Goal: Check status: Check status

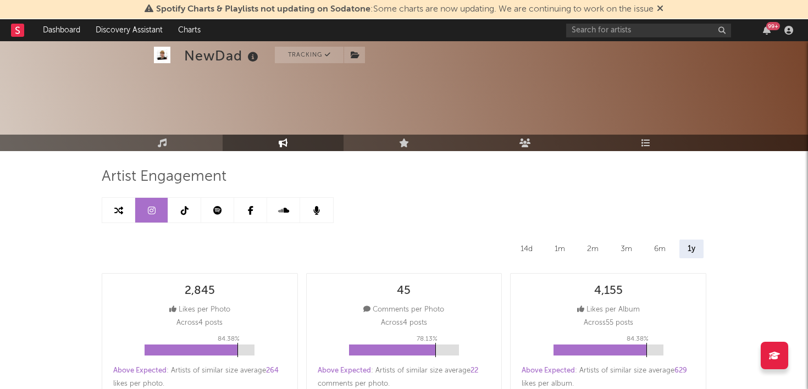
select select "6m"
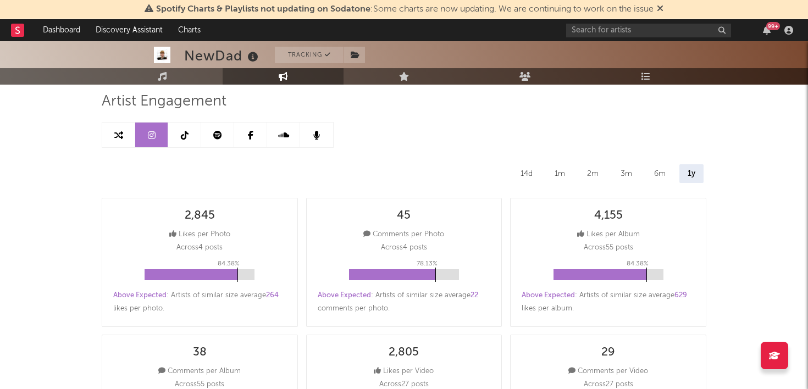
scroll to position [14, 0]
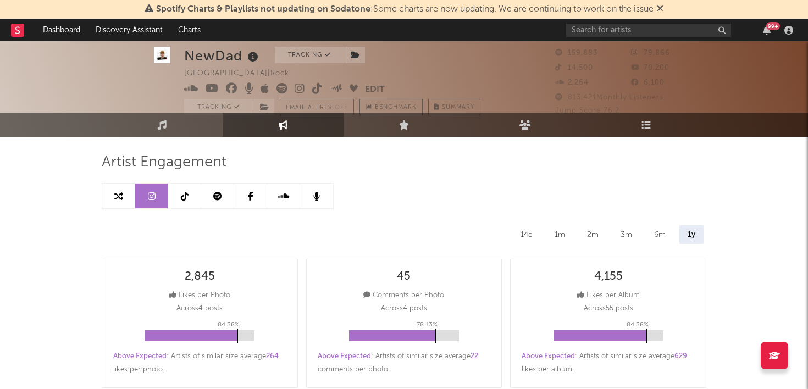
click at [190, 191] on link at bounding box center [184, 196] width 33 height 25
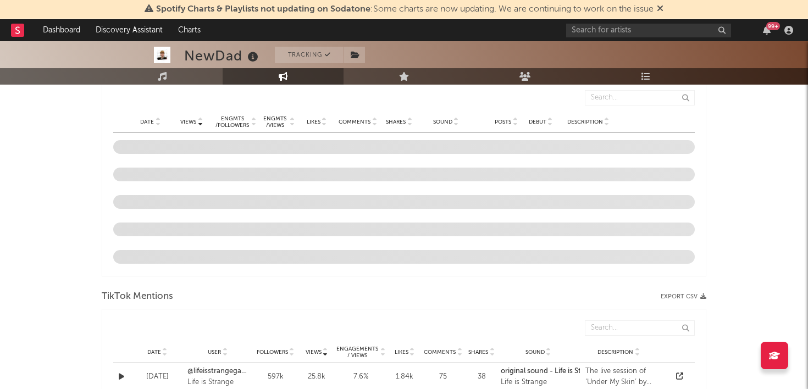
select select "6m"
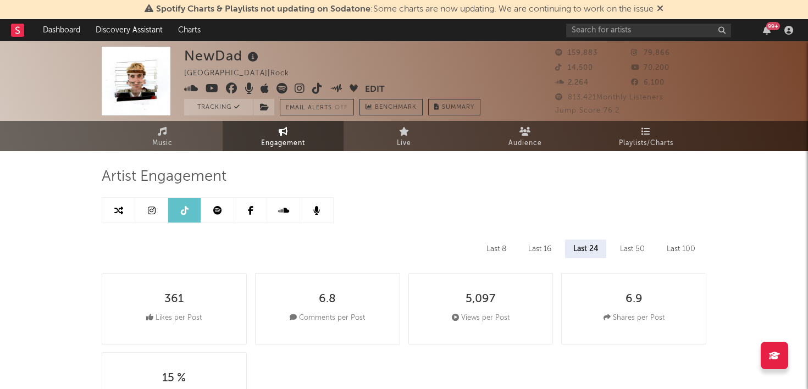
click at [158, 213] on link at bounding box center [151, 210] width 33 height 25
select select "6m"
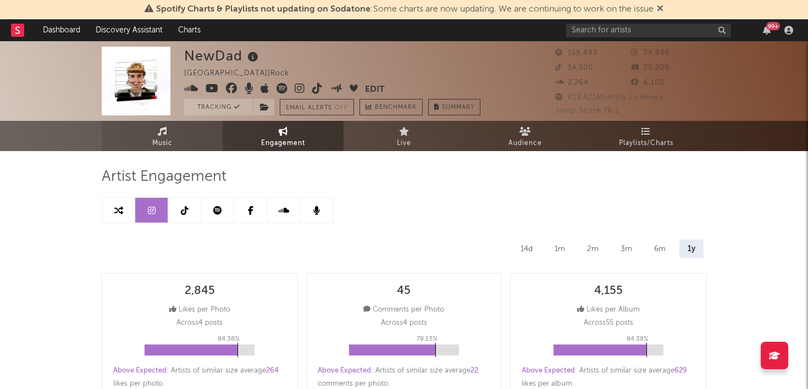
click at [162, 145] on span "Music" at bounding box center [162, 143] width 20 height 13
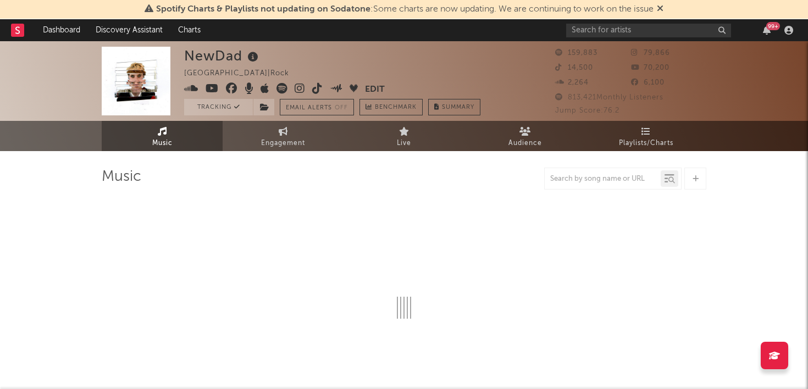
select select "6m"
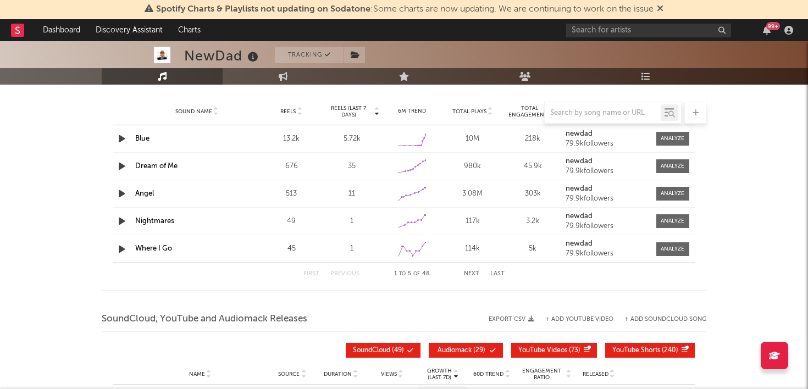
scroll to position [1006, 0]
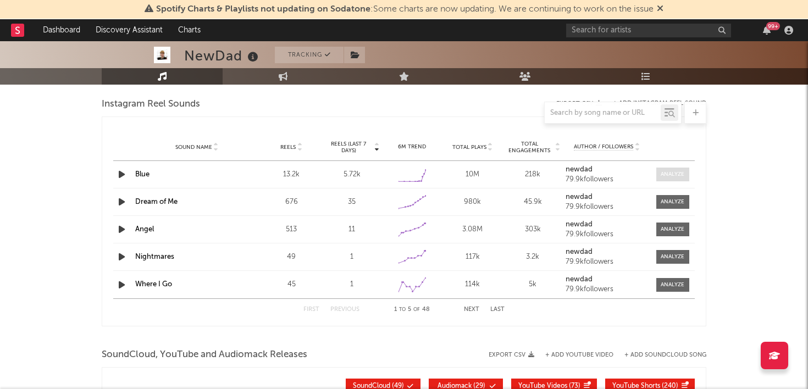
click at [671, 170] on div at bounding box center [673, 174] width 24 height 8
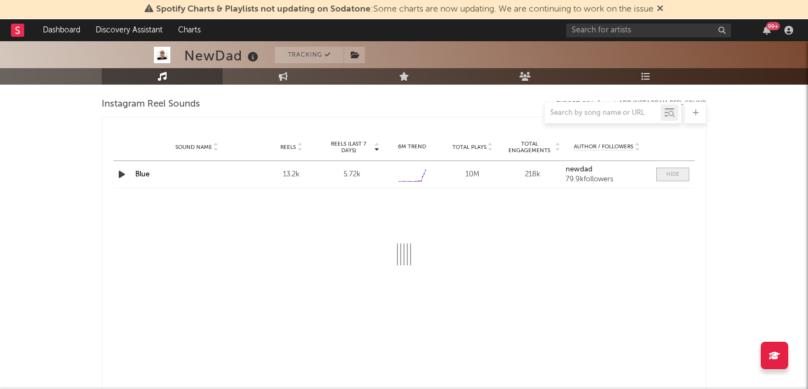
select select "6m"
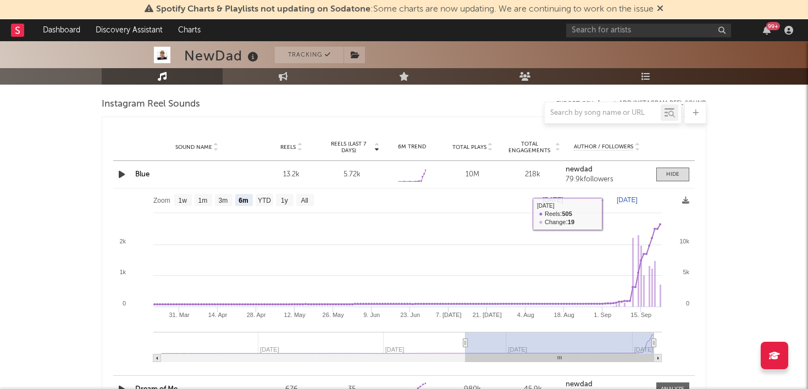
click at [575, 170] on strong "newdad" at bounding box center [579, 169] width 27 height 7
click at [142, 177] on link "Blue" at bounding box center [142, 174] width 14 height 7
